Goal: Task Accomplishment & Management: Use online tool/utility

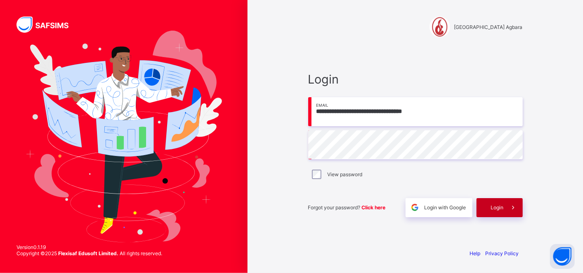
click at [491, 209] on span "Login" at bounding box center [497, 207] width 13 height 6
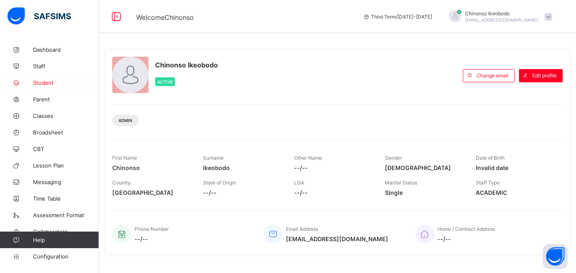
click at [51, 81] on span "Student" at bounding box center [66, 82] width 66 height 7
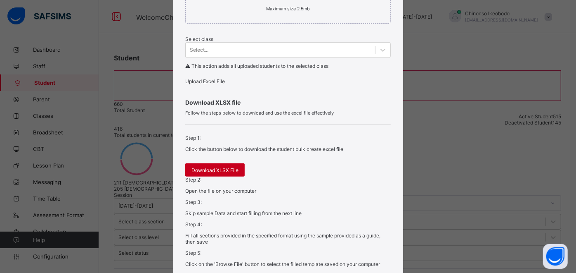
scroll to position [190, 0]
click at [221, 172] on span "Download XLSX File" at bounding box center [215, 169] width 47 height 6
click at [505, 138] on div "Bulk Upload Student Upload XLSX File Select your XLSX file from your computer t…" at bounding box center [288, 136] width 576 height 273
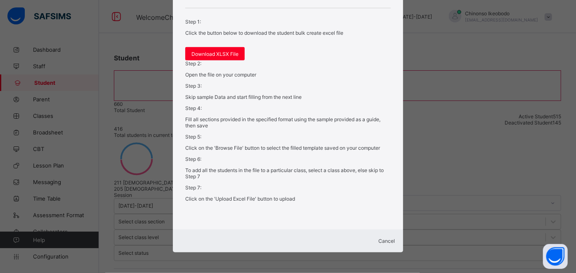
scroll to position [327, 0]
click at [383, 237] on span "Cancel" at bounding box center [387, 240] width 17 height 6
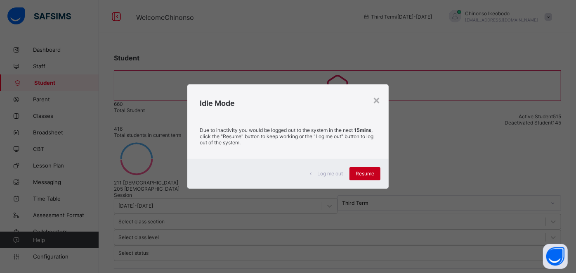
click at [375, 170] on span "Resume" at bounding box center [365, 173] width 19 height 6
